Goal: Task Accomplishment & Management: Use online tool/utility

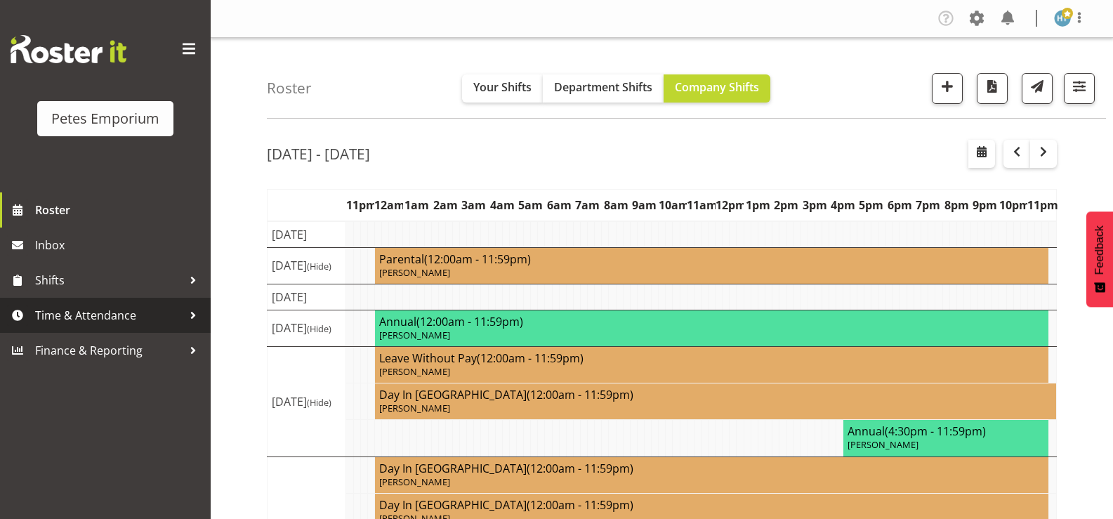
click at [105, 317] on span "Time & Attendance" at bounding box center [108, 315] width 147 height 21
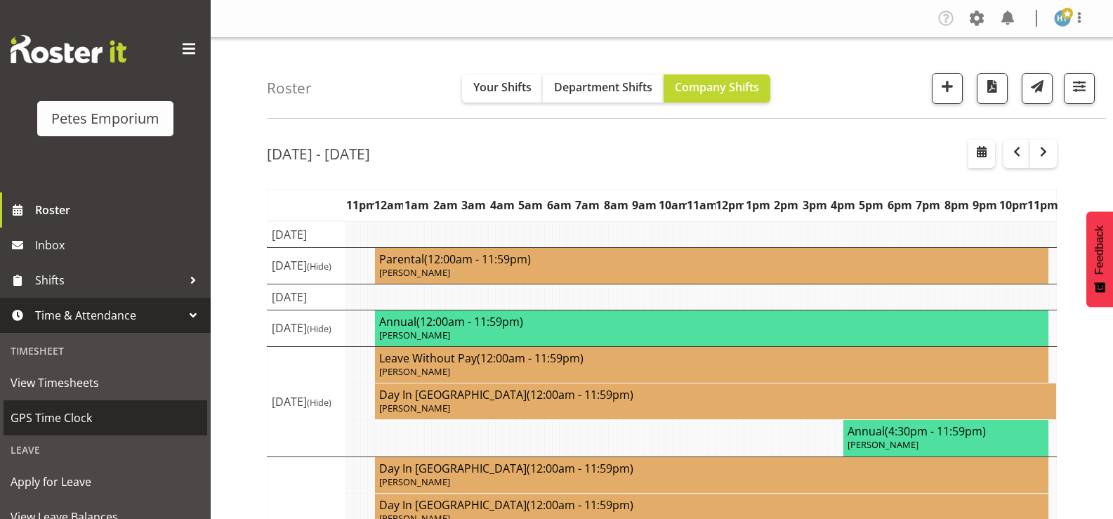
click at [70, 412] on span "GPS Time Clock" at bounding box center [106, 417] width 190 height 21
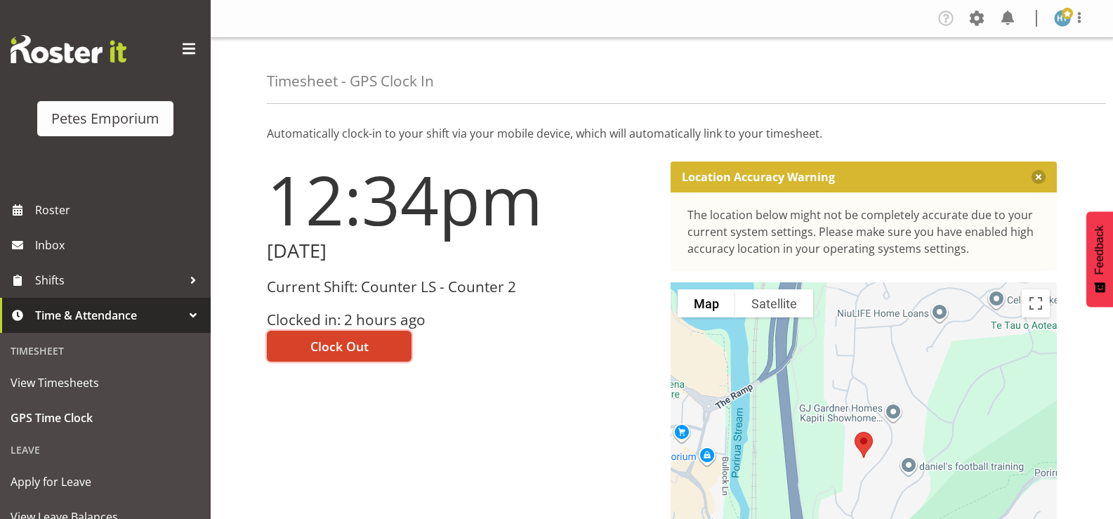
click at [340, 343] on span "Clock Out" at bounding box center [339, 346] width 58 height 18
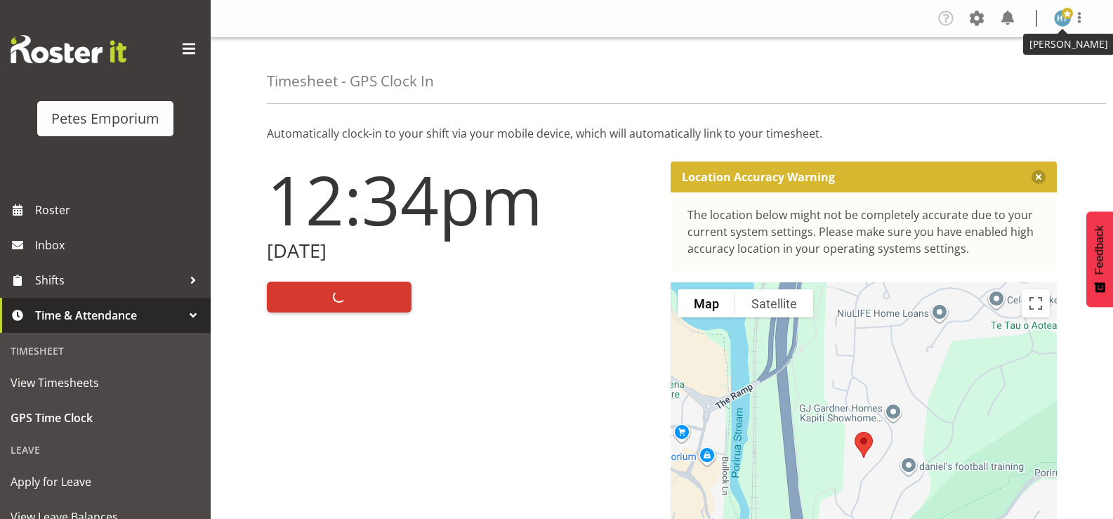
click at [1061, 23] on img at bounding box center [1062, 18] width 17 height 17
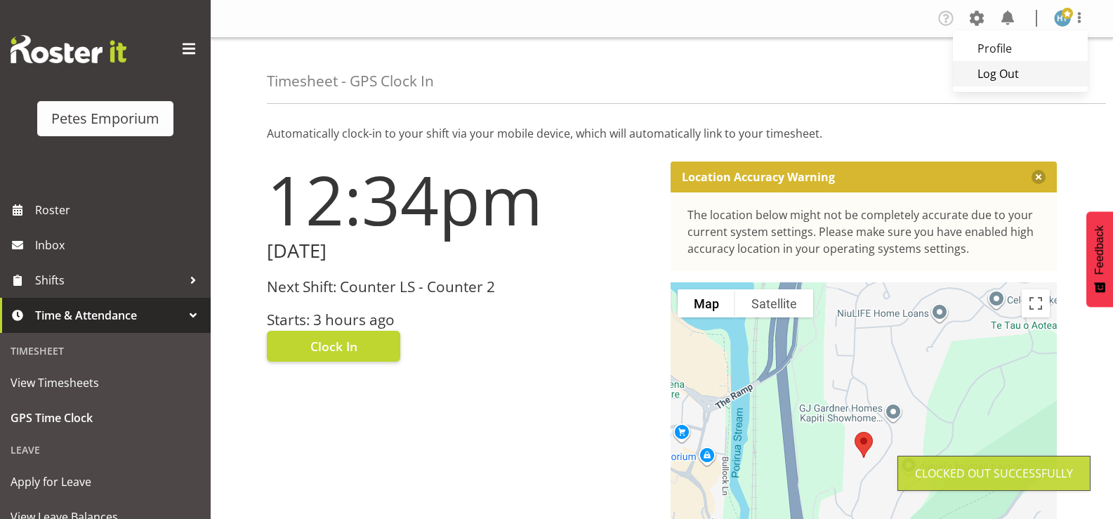
click at [994, 74] on link "Log Out" at bounding box center [1020, 73] width 135 height 25
